Goal: Information Seeking & Learning: Learn about a topic

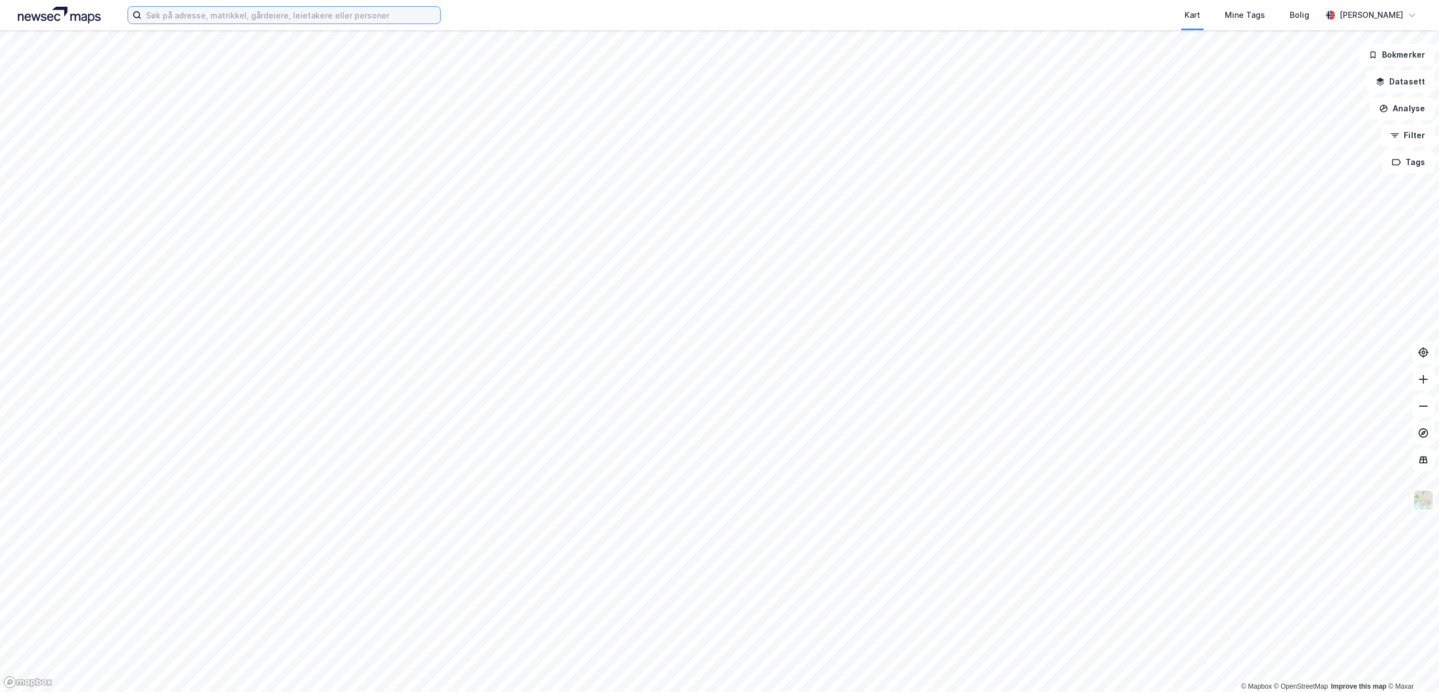
click at [211, 10] on input at bounding box center [290, 15] width 299 height 17
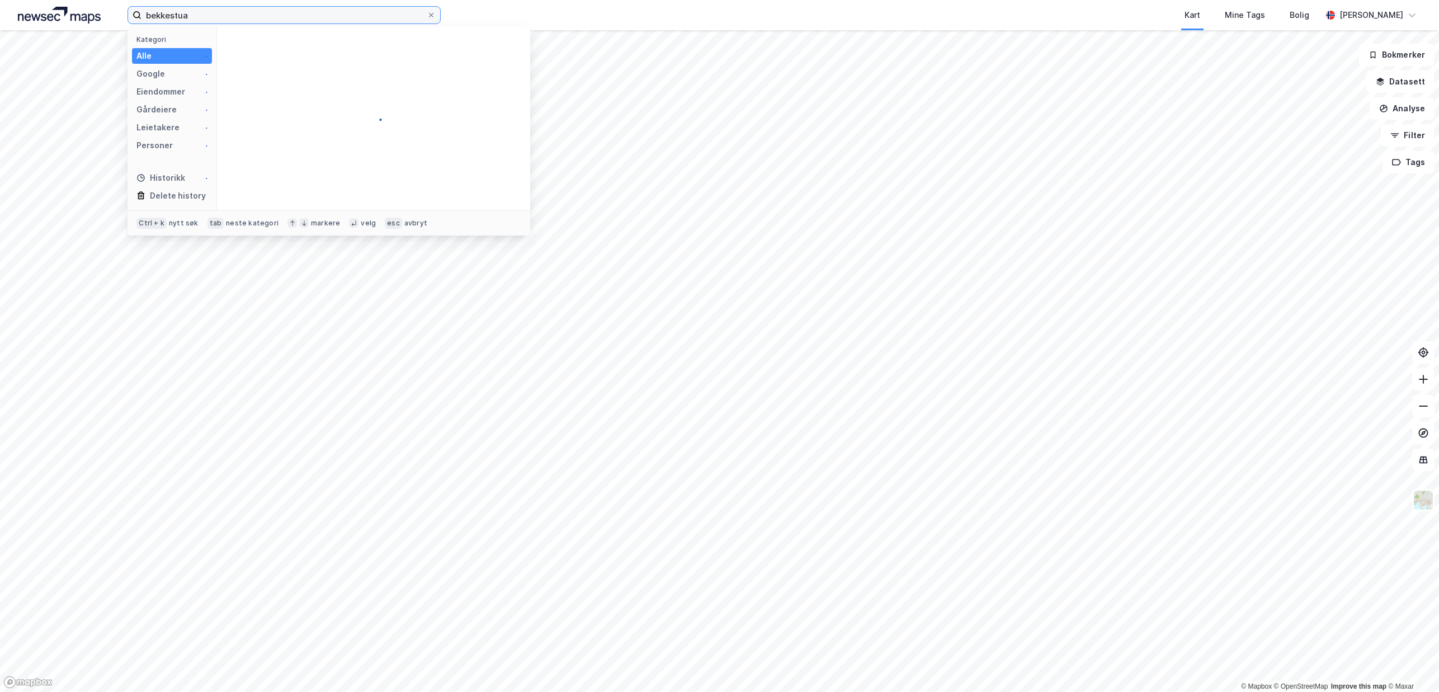
type input "bekkestua"
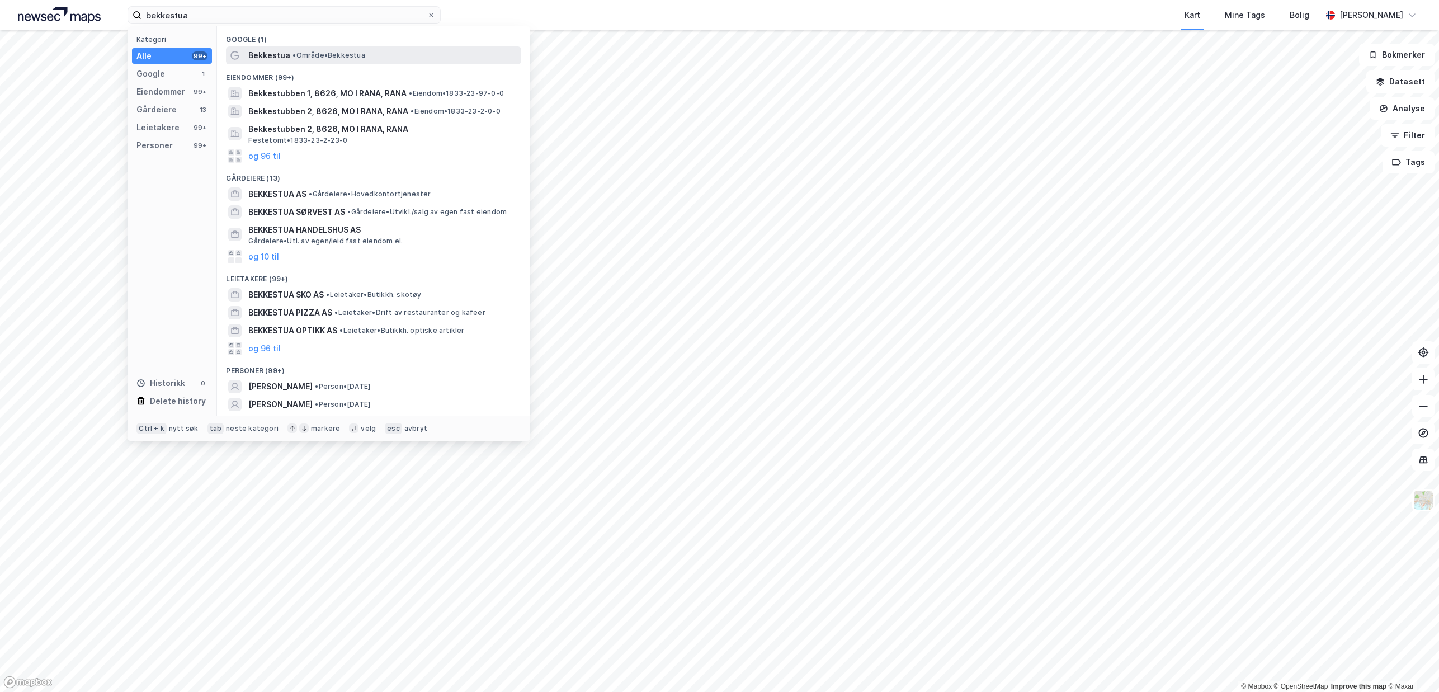
click at [324, 57] on span "• Område • Bekkestua" at bounding box center [328, 55] width 72 height 9
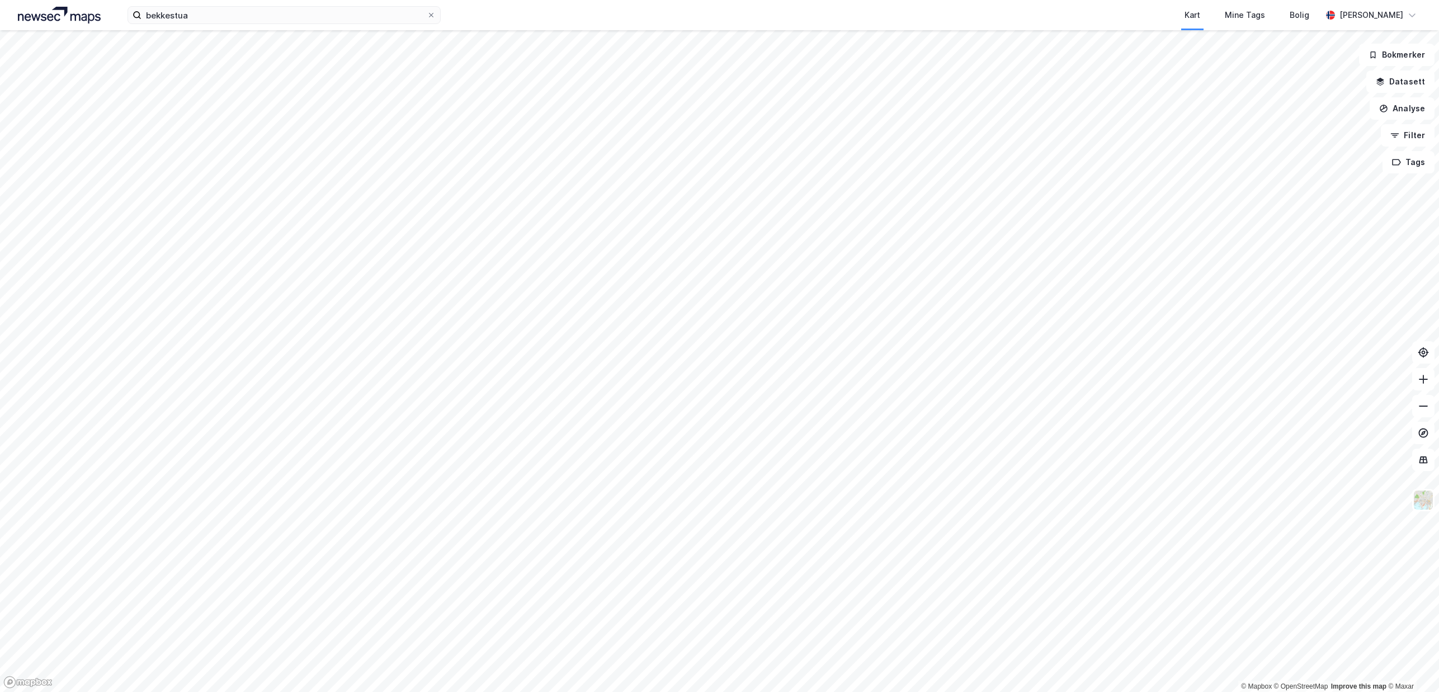
click at [703, 3] on div "bekkestua Kart Mine Tags [PERSON_NAME] © Mapbox © OpenStreetMap Improve this ma…" at bounding box center [719, 346] width 1439 height 692
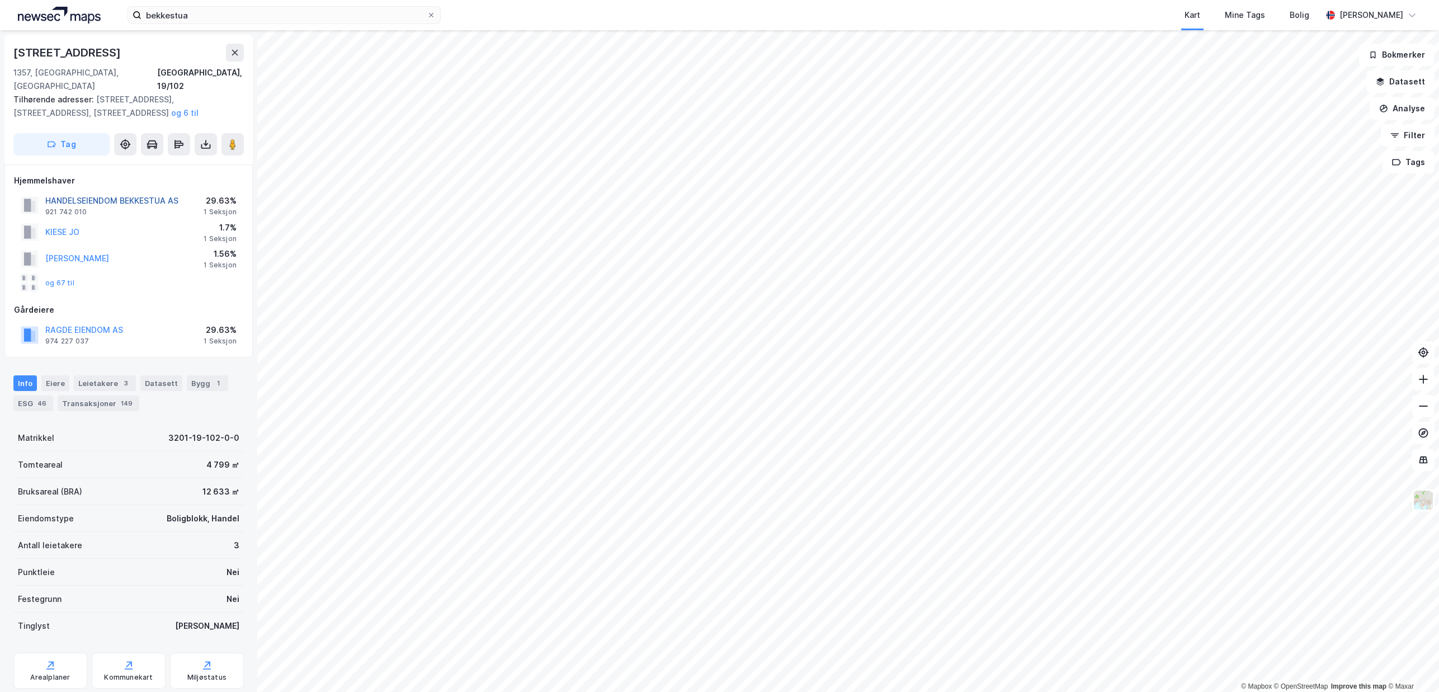
click at [0, 0] on button "HANDELSEIENDOM BEKKESTUA AS" at bounding box center [0, 0] width 0 height 0
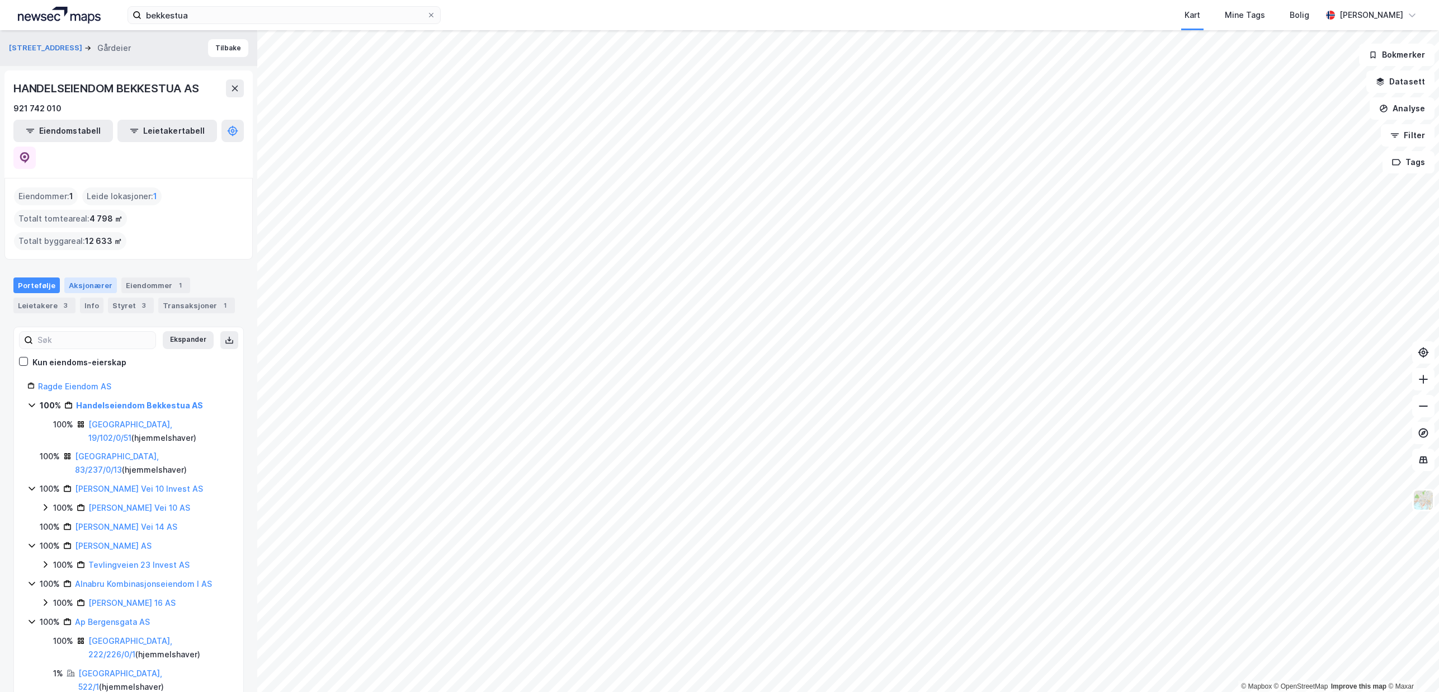
click at [96, 277] on div "Aksjonærer" at bounding box center [90, 285] width 53 height 16
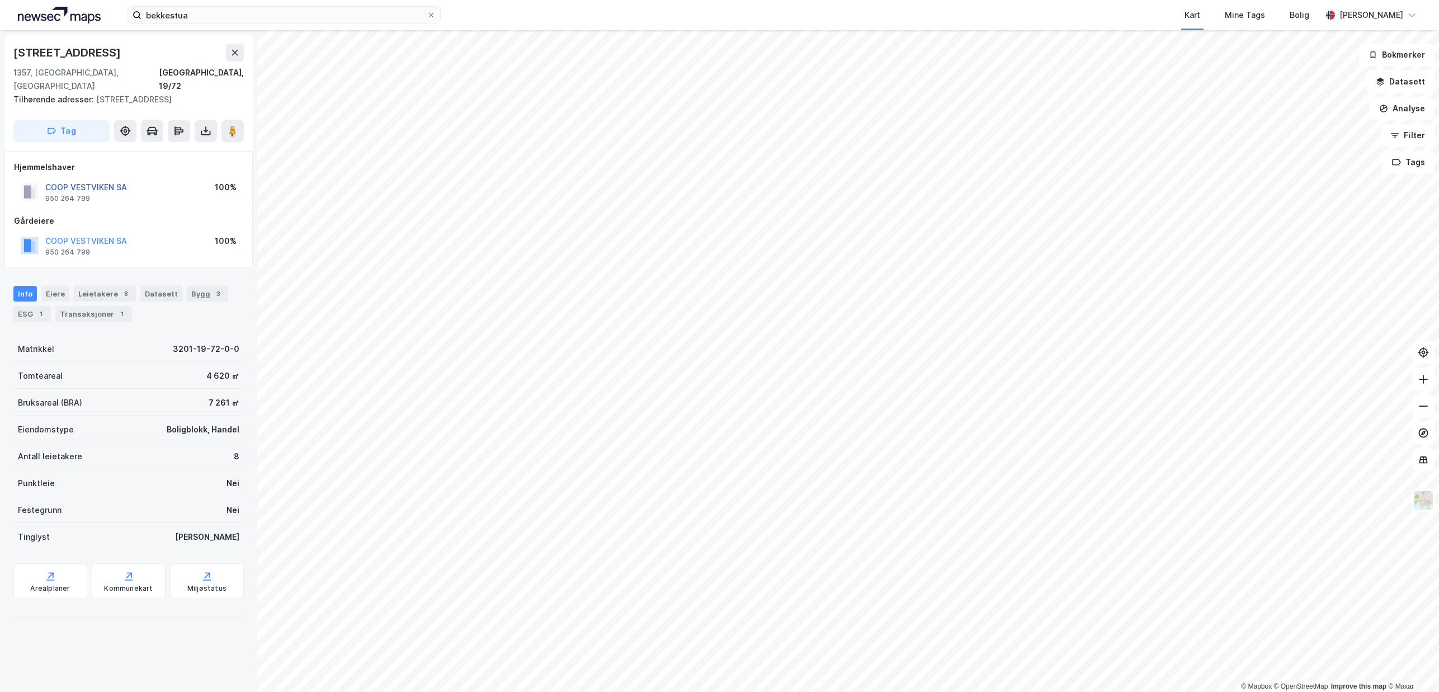
click at [0, 0] on button "COOP VESTVIKEN SA" at bounding box center [0, 0] width 0 height 0
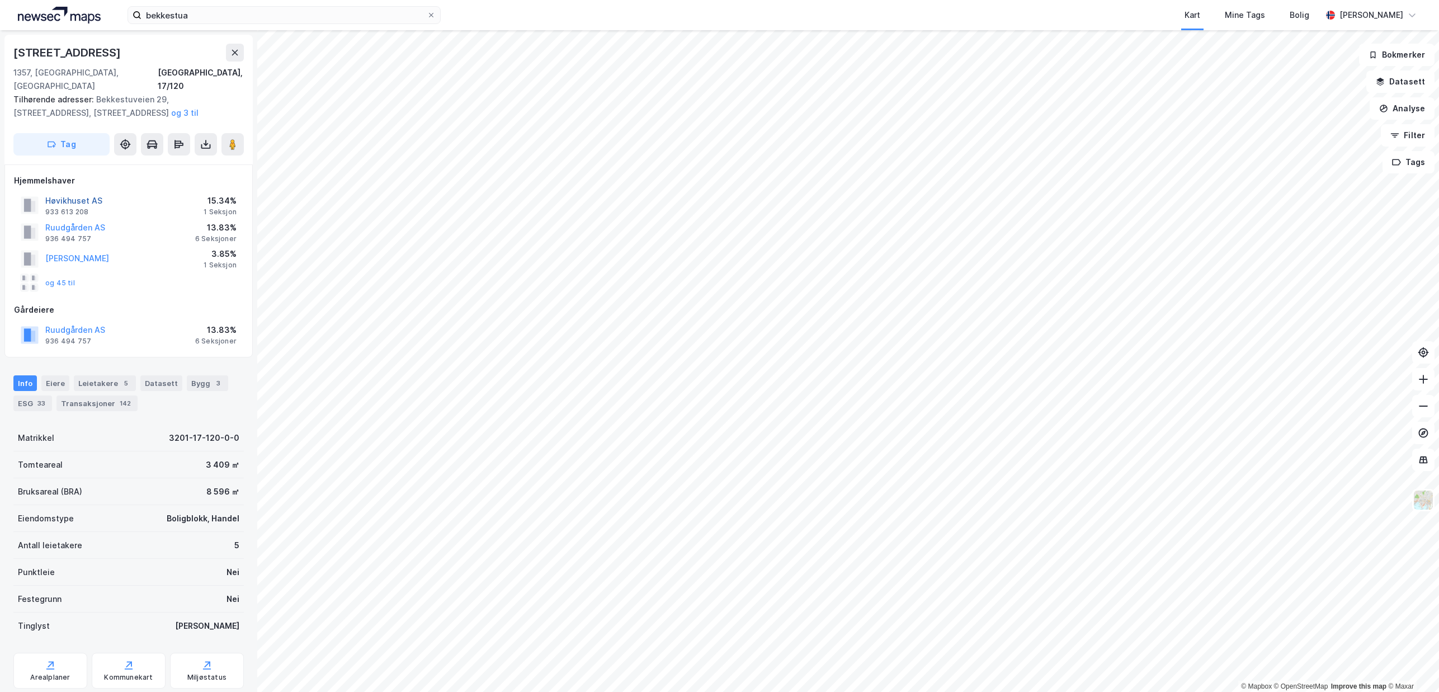
click at [0, 0] on button "Høvikhuset AS" at bounding box center [0, 0] width 0 height 0
click at [0, 0] on button "Ruudgården AS" at bounding box center [0, 0] width 0 height 0
